Goal: Task Accomplishment & Management: Use online tool/utility

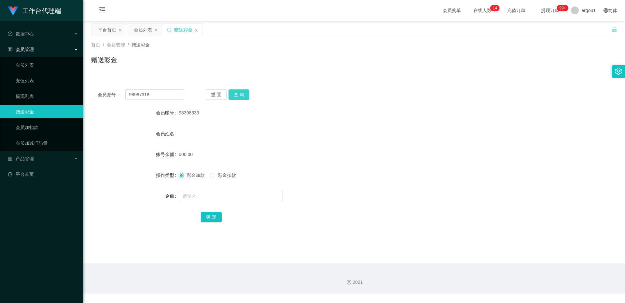
type input "98987318"
click at [236, 90] on button "查 询" at bounding box center [238, 95] width 21 height 10
click at [189, 195] on input "text" at bounding box center [231, 196] width 104 height 10
type input "100"
click at [206, 215] on button "确 定" at bounding box center [211, 217] width 21 height 10
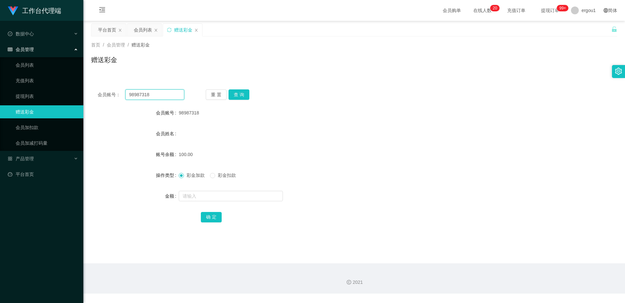
click at [145, 94] on input "98987318" at bounding box center [154, 95] width 59 height 10
paste input "19001121112"
type input "19001121112"
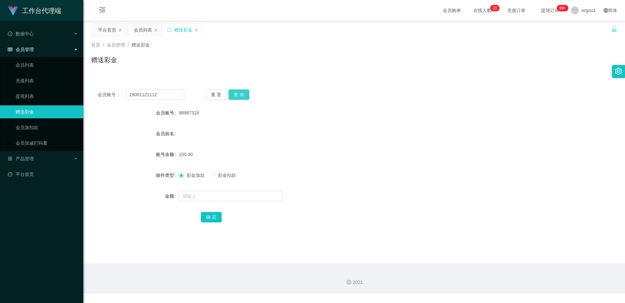
click at [236, 91] on button "查 询" at bounding box center [238, 95] width 21 height 10
click at [214, 197] on input "text" at bounding box center [231, 196] width 104 height 10
type input "100"
click at [207, 214] on button "确 定" at bounding box center [211, 217] width 21 height 10
click at [173, 92] on input "19001121112" at bounding box center [154, 95] width 59 height 10
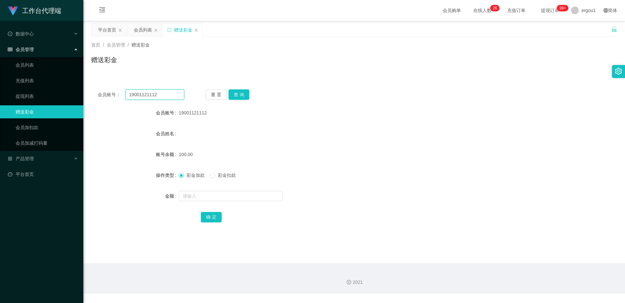
drag, startPoint x: 173, startPoint y: 92, endPoint x: 179, endPoint y: 93, distance: 6.2
click at [173, 92] on input "19001121112" at bounding box center [154, 95] width 59 height 10
paste input "98987318"
type input "98987318"
click at [240, 94] on button "查 询" at bounding box center [238, 95] width 21 height 10
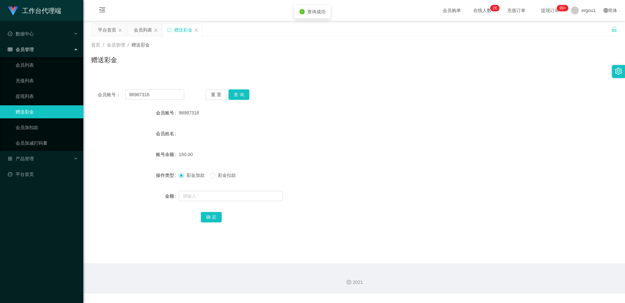
click at [220, 174] on span "彩金扣款" at bounding box center [226, 175] width 23 height 5
click at [219, 191] on input "text" at bounding box center [231, 196] width 104 height 10
type input "150"
click at [218, 214] on button "确 定" at bounding box center [211, 217] width 21 height 10
